Goal: Information Seeking & Learning: Compare options

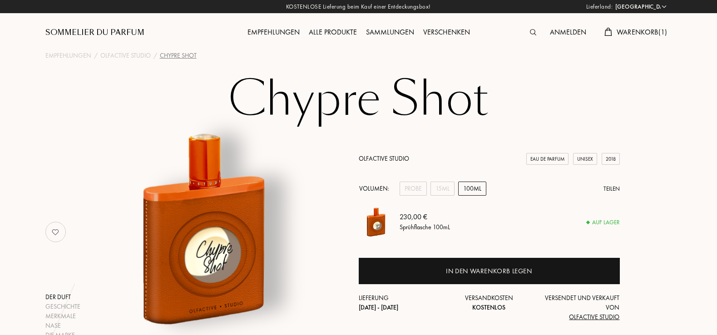
select select "DE"
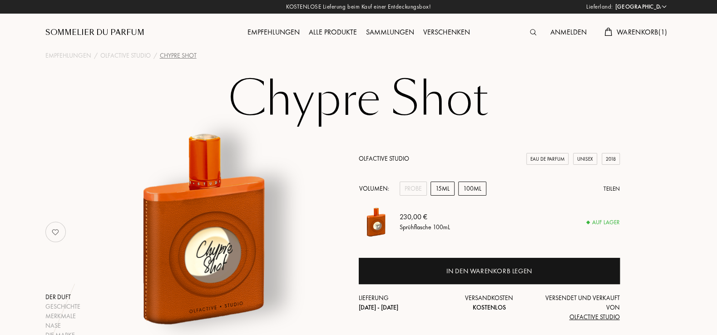
click at [445, 190] on div "15mL" at bounding box center [442, 189] width 24 height 14
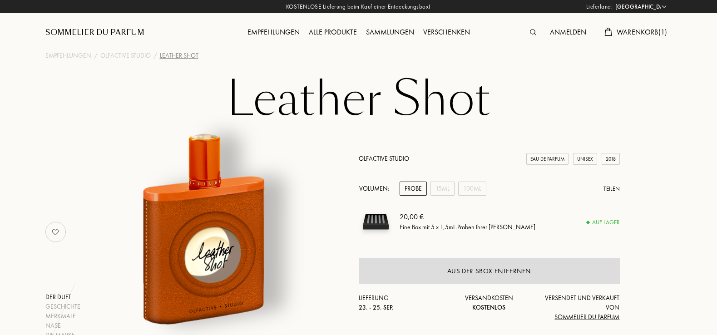
select select "DE"
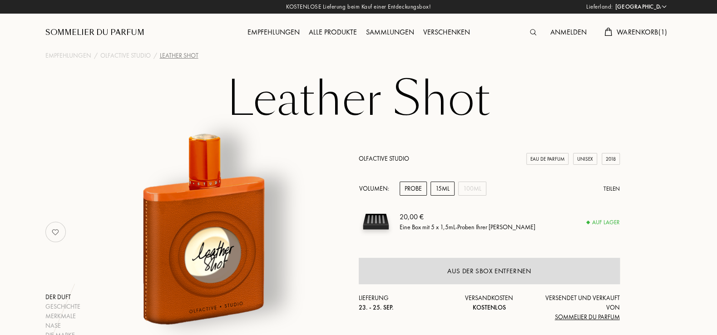
click at [448, 191] on div "15mL" at bounding box center [442, 189] width 24 height 14
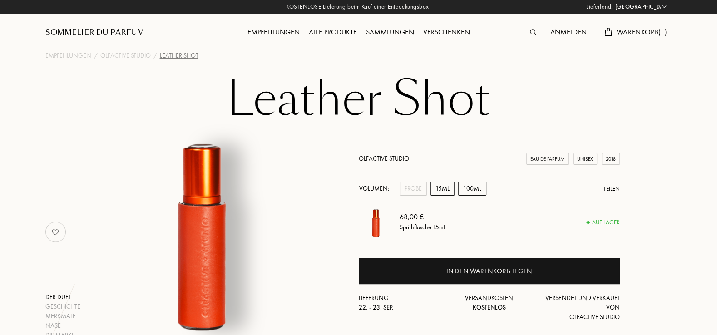
click at [478, 192] on div "100mL" at bounding box center [472, 189] width 28 height 14
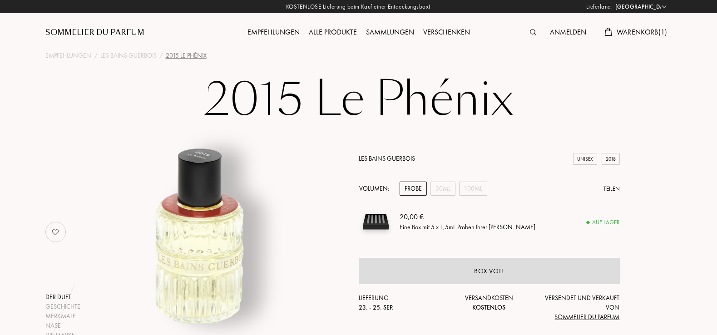
select select "DE"
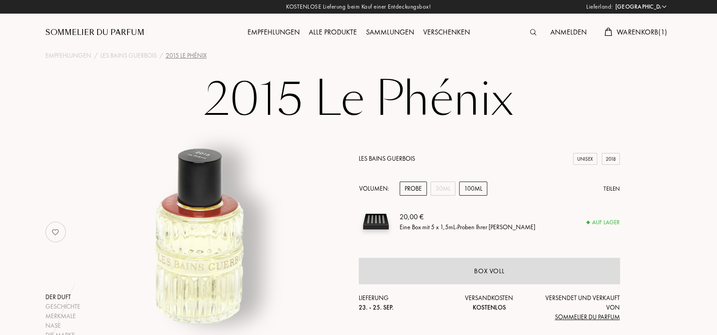
click at [477, 192] on div "100mL" at bounding box center [473, 189] width 28 height 14
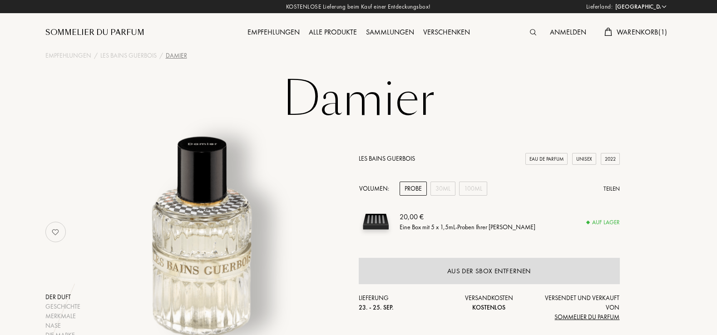
select select "DE"
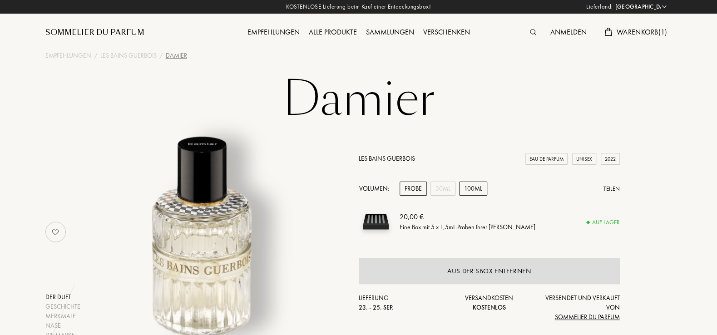
click at [471, 195] on div "100mL" at bounding box center [473, 189] width 28 height 14
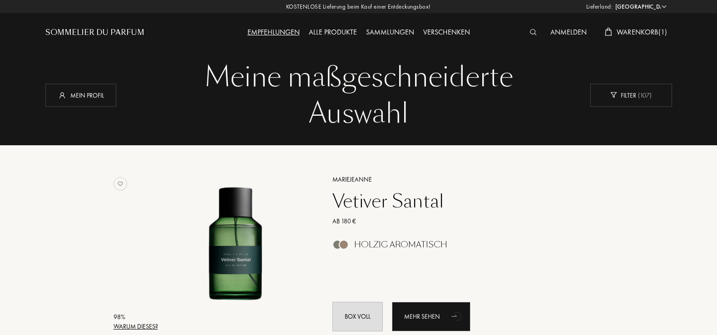
select select "DE"
click at [643, 99] on span "( 107 )" at bounding box center [643, 95] width 15 height 8
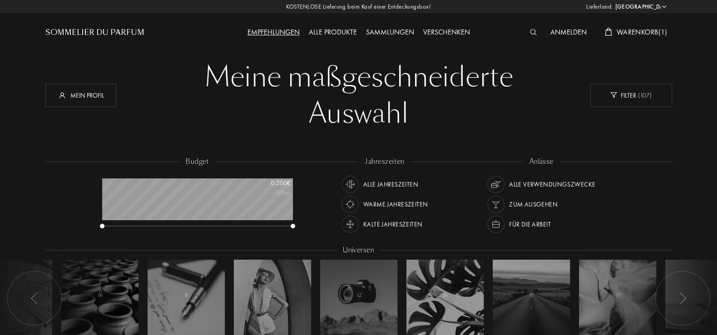
scroll to position [45, 190]
drag, startPoint x: 293, startPoint y: 226, endPoint x: 339, endPoint y: 233, distance: 46.4
click at [339, 233] on div "budget 0 - 200 € /50mL jahreszeiten Alle Jahreszeiten Warme Jahreszeiten Kalte …" at bounding box center [358, 254] width 627 height 194
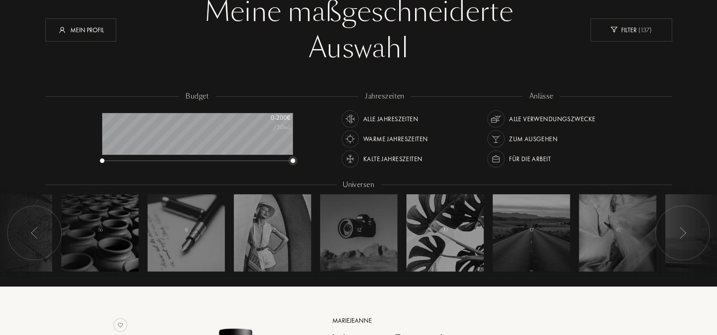
scroll to position [0, 0]
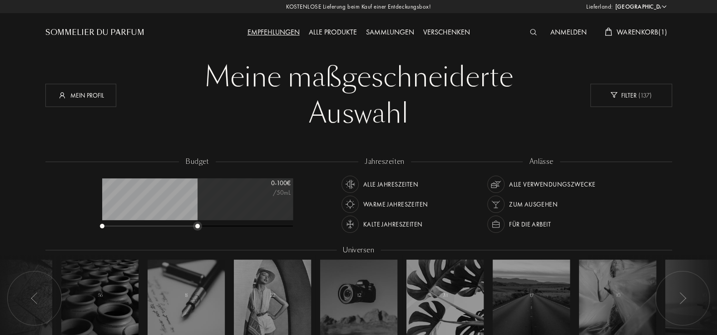
drag, startPoint x: 292, startPoint y: 225, endPoint x: 196, endPoint y: 232, distance: 96.0
click at [196, 232] on div "budget 0 - 100 € /50mL" at bounding box center [202, 198] width 209 height 82
click at [653, 98] on div "Filter ( 56 )" at bounding box center [631, 95] width 82 height 23
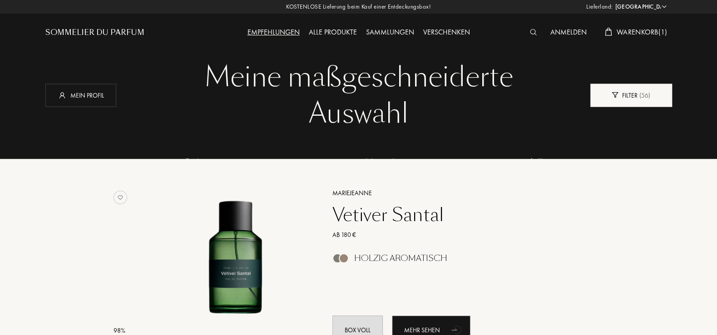
scroll to position [45, 190]
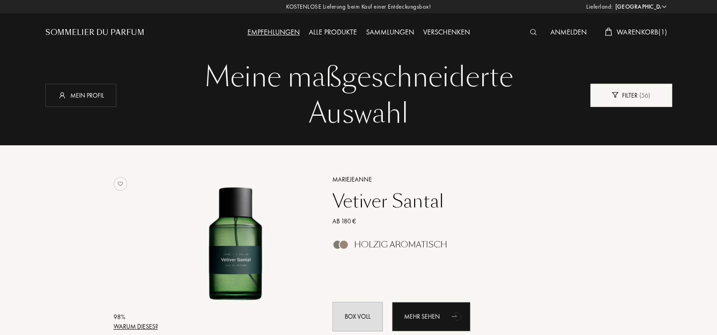
click at [651, 97] on div "Filter ( 56 )" at bounding box center [631, 95] width 82 height 23
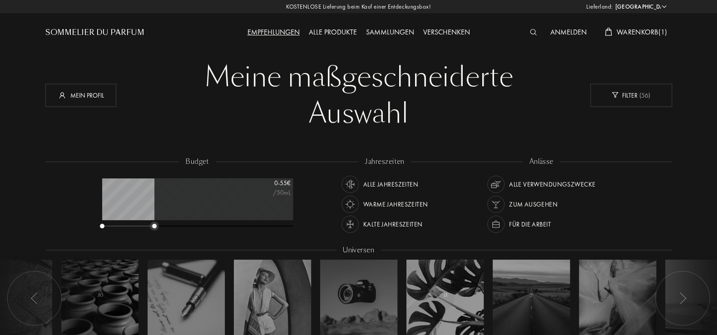
drag, startPoint x: 196, startPoint y: 224, endPoint x: 153, endPoint y: 231, distance: 43.1
click at [153, 231] on div "budget 0 - 55 € /50mL" at bounding box center [202, 198] width 209 height 82
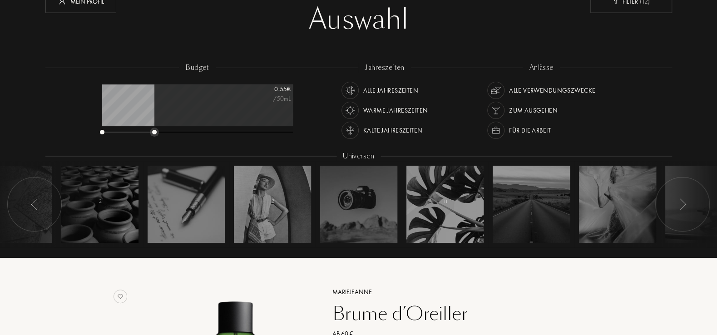
scroll to position [49, 0]
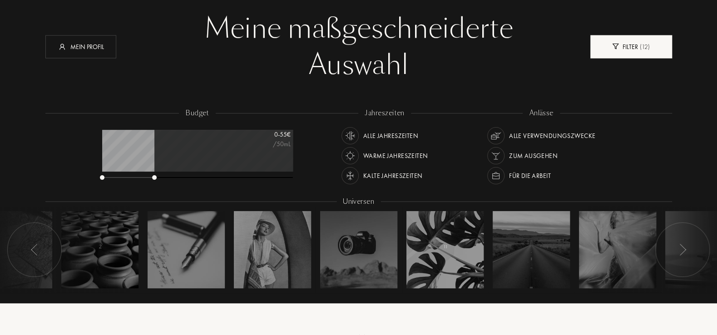
click at [632, 49] on div "Filter ( 12 )" at bounding box center [631, 46] width 82 height 23
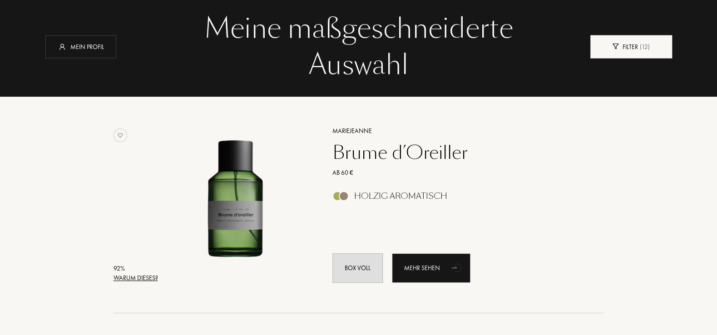
click at [632, 49] on div "Filter ( 12 )" at bounding box center [631, 46] width 82 height 23
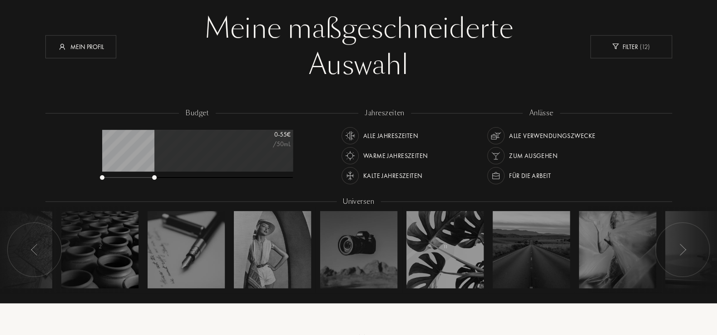
click at [501, 175] on img at bounding box center [495, 175] width 13 height 13
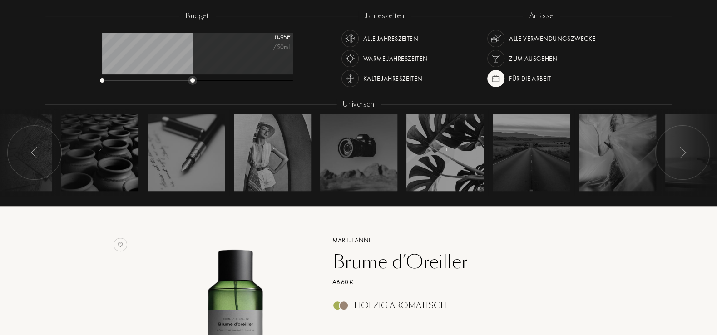
drag, startPoint x: 159, startPoint y: 80, endPoint x: 192, endPoint y: 80, distance: 33.1
click at [192, 80] on div at bounding box center [192, 80] width 5 height 5
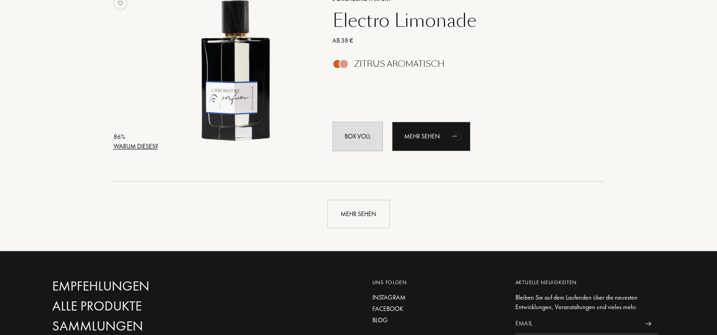
scroll to position [2484, 0]
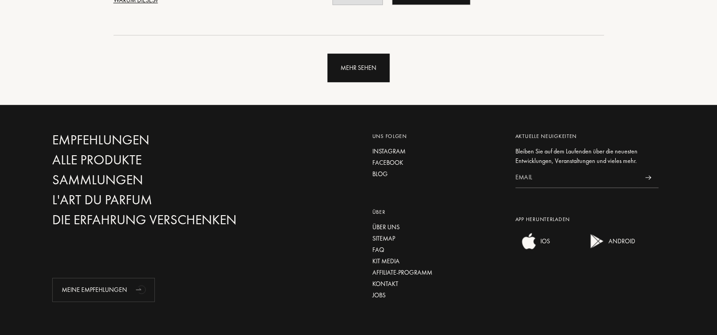
click at [356, 79] on div "Mehr sehen" at bounding box center [358, 68] width 62 height 29
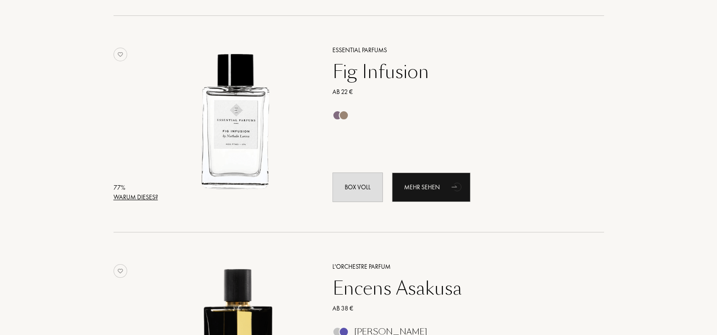
scroll to position [4043, 0]
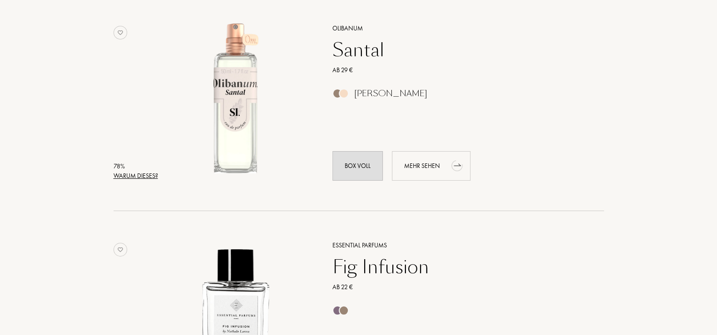
click at [443, 169] on div "Mehr sehen" at bounding box center [431, 166] width 79 height 30
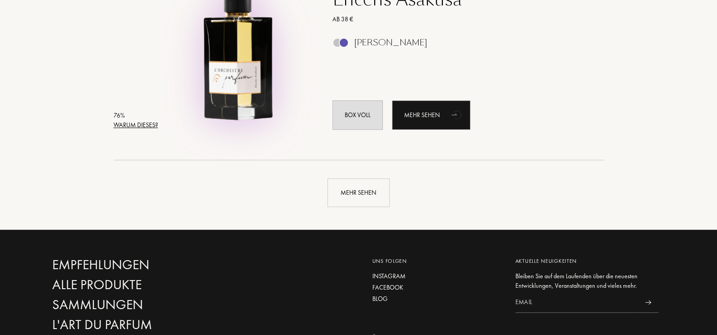
scroll to position [4628, 0]
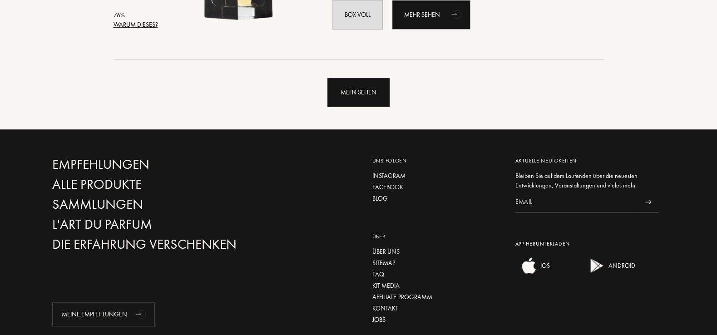
click at [351, 88] on div "Mehr sehen" at bounding box center [358, 92] width 62 height 29
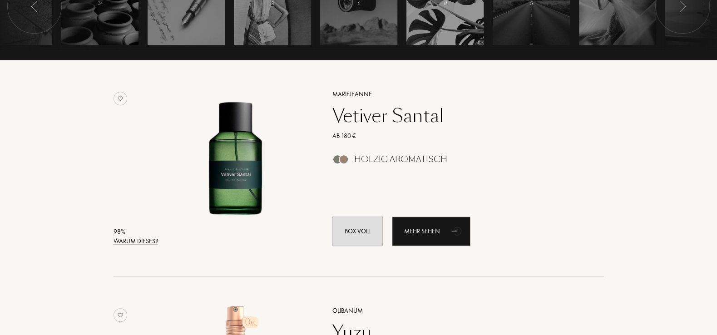
scroll to position [0, 0]
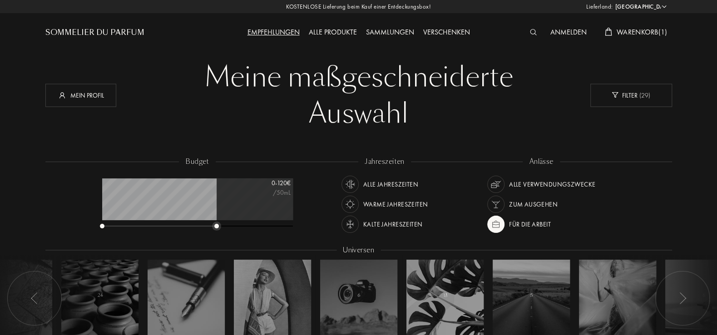
drag, startPoint x: 194, startPoint y: 226, endPoint x: 215, endPoint y: 230, distance: 21.7
click at [215, 230] on div "budget 0 - 120 € /50mL" at bounding box center [202, 198] width 209 height 82
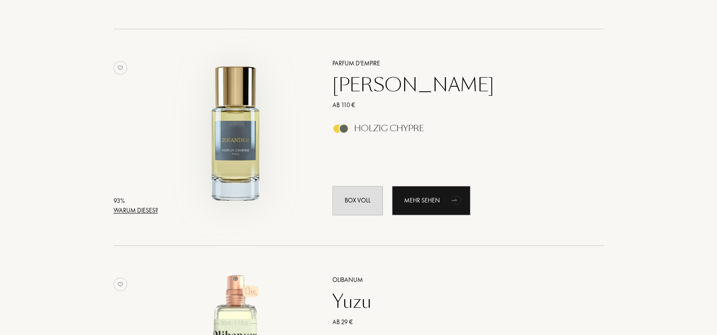
scroll to position [779, 0]
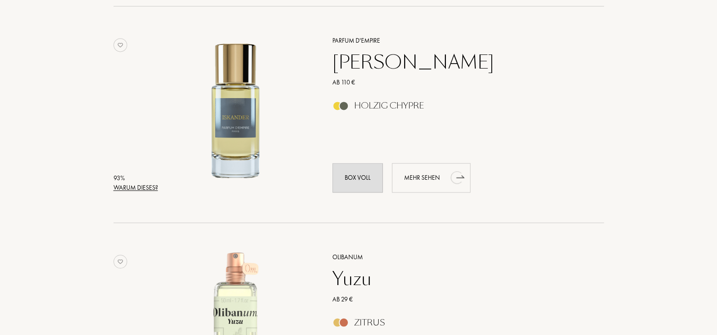
click at [445, 179] on div "Mehr sehen" at bounding box center [431, 178] width 79 height 30
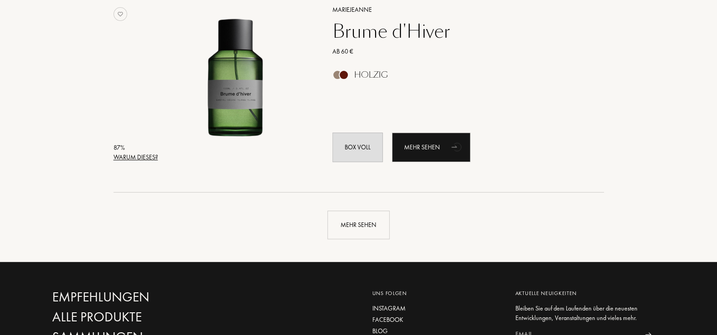
scroll to position [2338, 0]
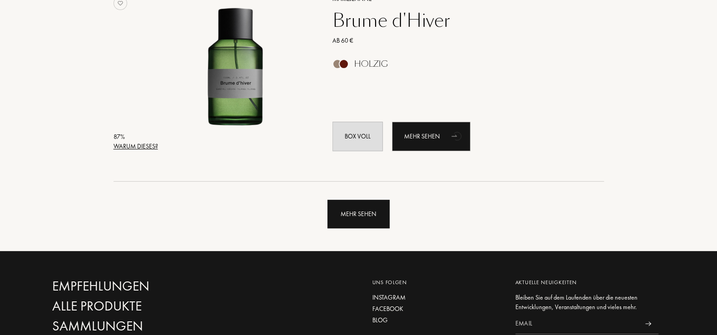
click at [373, 215] on div "Mehr sehen" at bounding box center [358, 214] width 62 height 29
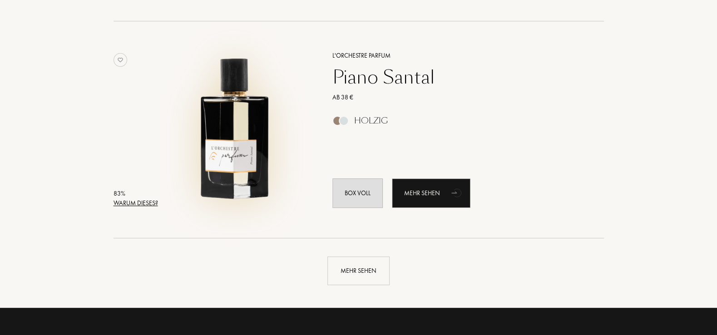
scroll to position [4579, 0]
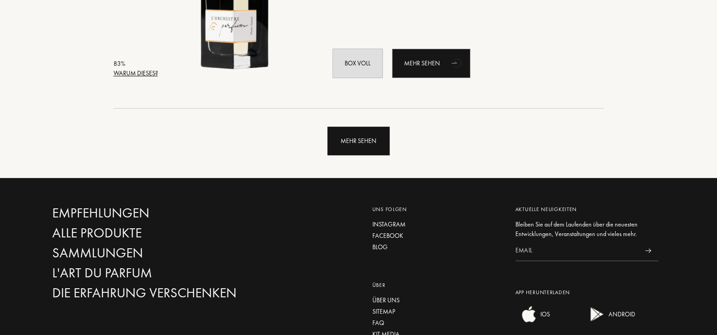
click at [360, 139] on div "Mehr sehen" at bounding box center [358, 141] width 62 height 29
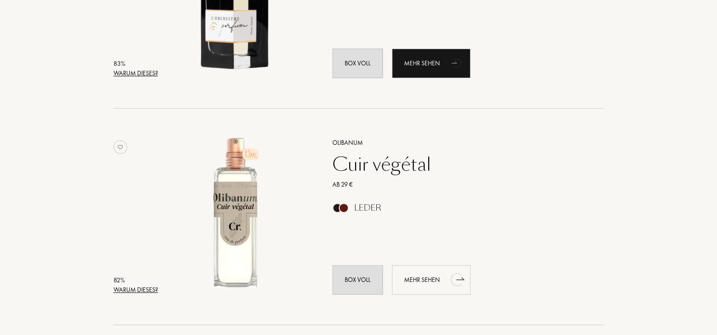
click at [429, 271] on div "Mehr sehen" at bounding box center [431, 280] width 79 height 30
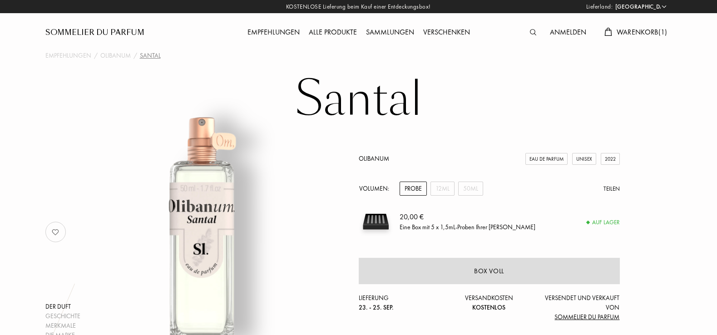
select select "DE"
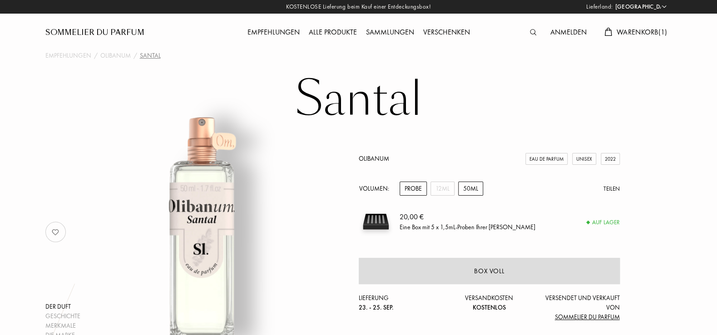
click at [469, 188] on div "50mL" at bounding box center [470, 189] width 25 height 14
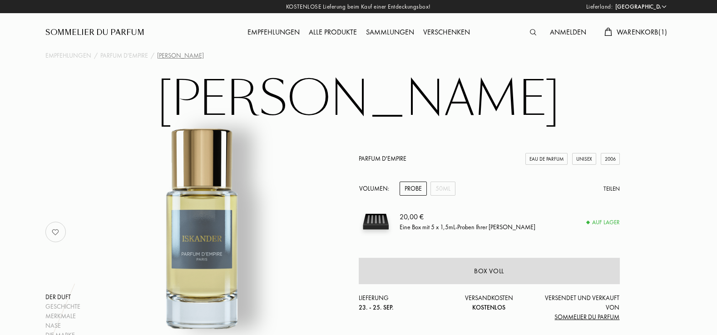
select select "DE"
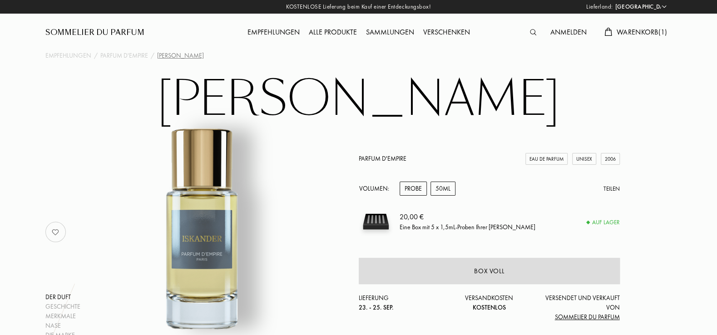
click at [446, 190] on div "50mL" at bounding box center [442, 189] width 25 height 14
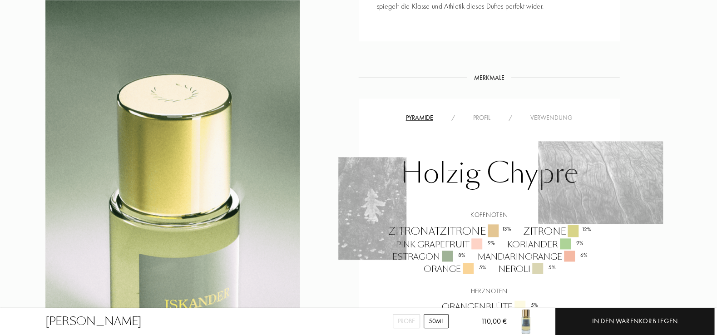
scroll to position [584, 0]
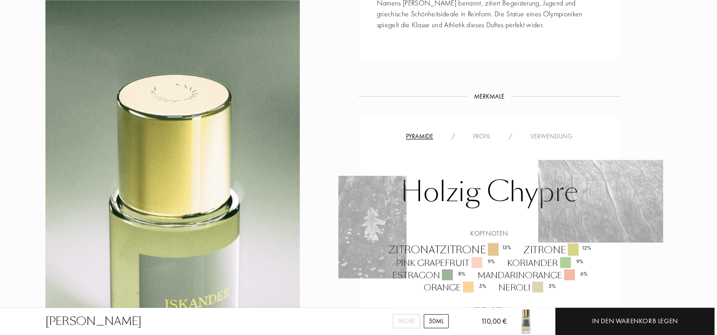
click at [477, 136] on div "Profil" at bounding box center [481, 137] width 35 height 10
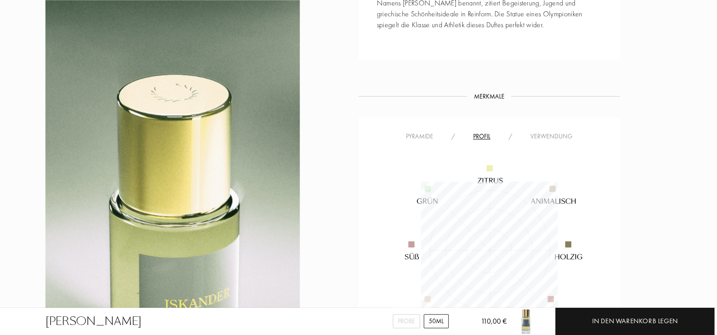
scroll to position [137, 137]
click at [572, 135] on div "Verwendung" at bounding box center [551, 137] width 60 height 10
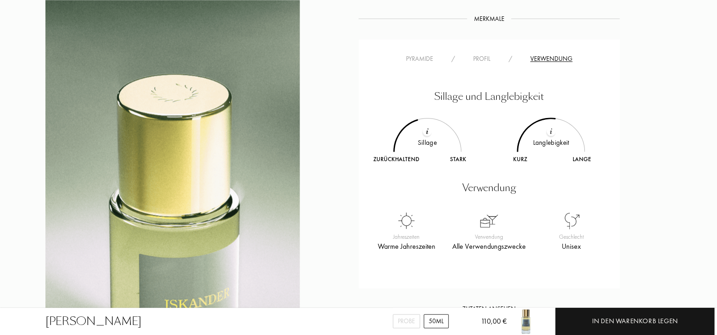
scroll to position [682, 0]
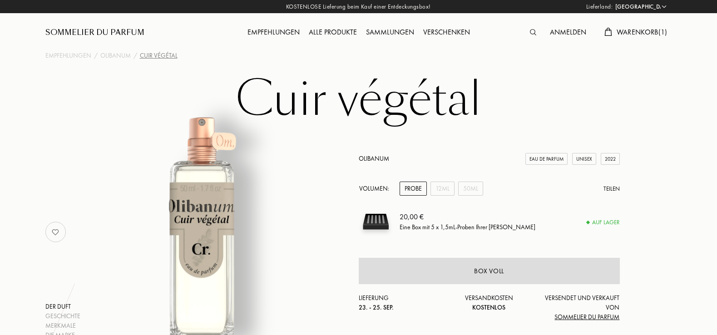
select select "DE"
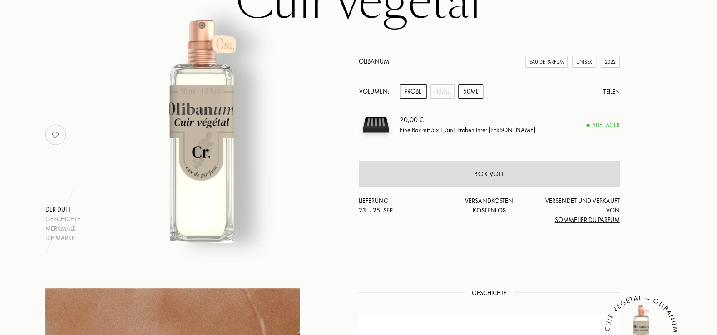
click at [477, 89] on div "50mL" at bounding box center [470, 91] width 25 height 14
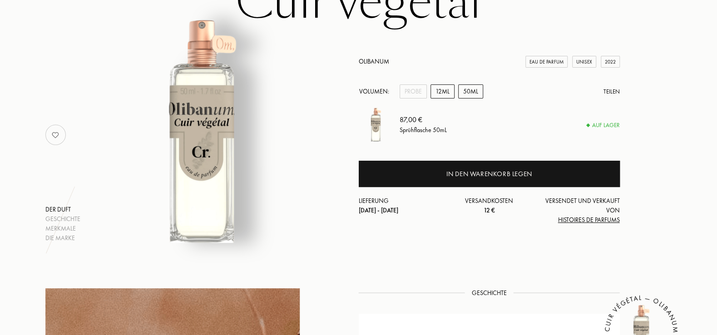
click at [451, 89] on div "12mL" at bounding box center [442, 91] width 24 height 14
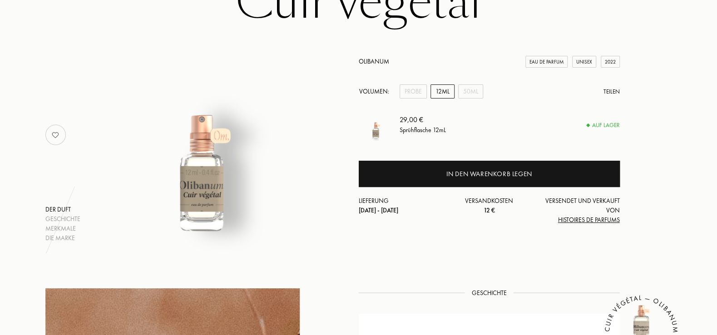
click at [484, 88] on div "Volumen: Probe 12mL 50mL Teilen" at bounding box center [489, 91] width 261 height 14
click at [474, 93] on div "50mL" at bounding box center [470, 91] width 25 height 14
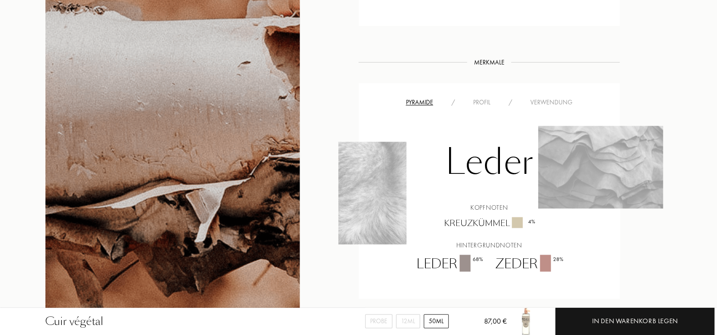
scroll to position [584, 0]
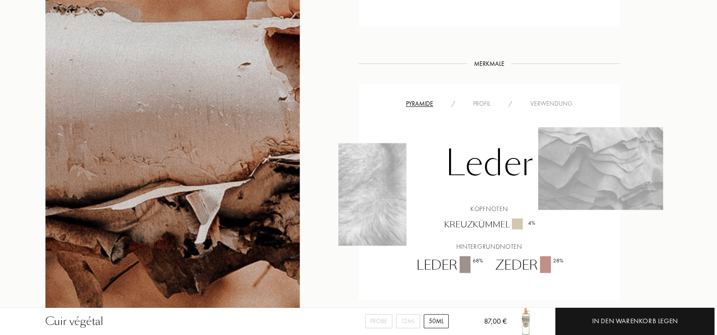
click at [490, 107] on div "Profil" at bounding box center [481, 104] width 35 height 10
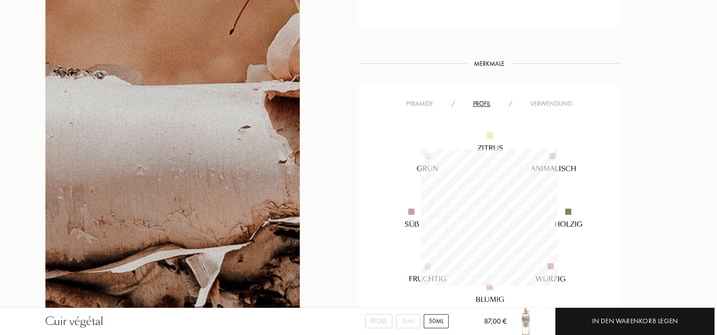
scroll to position [137, 137]
click at [545, 108] on img at bounding box center [489, 217] width 219 height 219
click at [545, 104] on div "Verwendung" at bounding box center [551, 104] width 60 height 10
